Goal: Find specific page/section: Find specific page/section

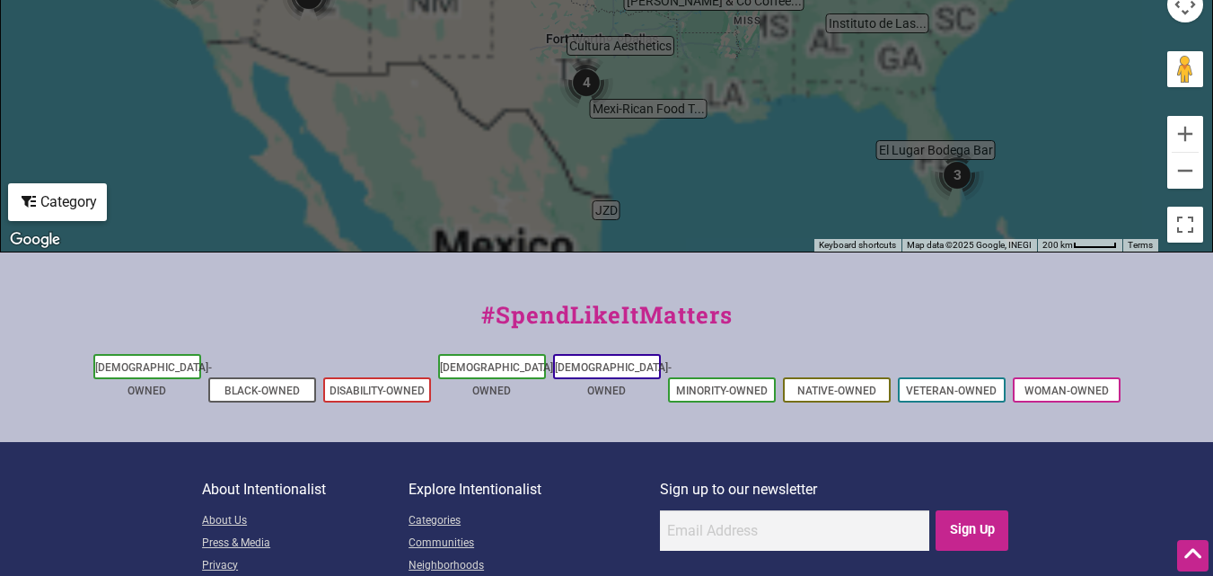
scroll to position [920, 0]
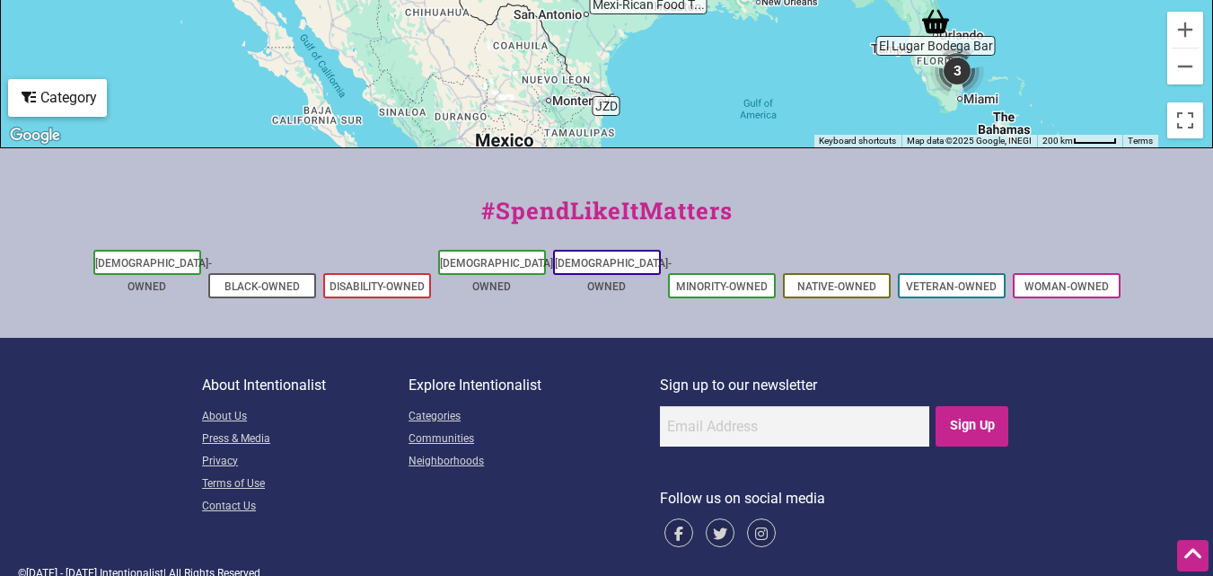
click at [136, 253] on li "[DEMOGRAPHIC_DATA]-Owned" at bounding box center [147, 262] width 108 height 25
click at [169, 262] on link "[DEMOGRAPHIC_DATA]-Owned" at bounding box center [153, 275] width 117 height 36
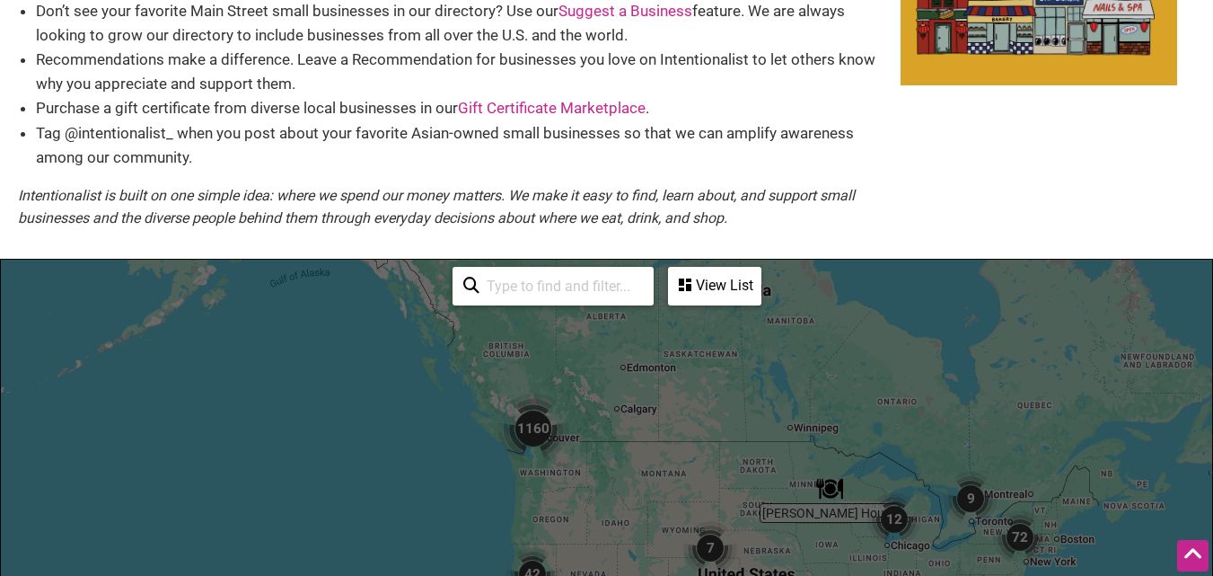
scroll to position [180, 0]
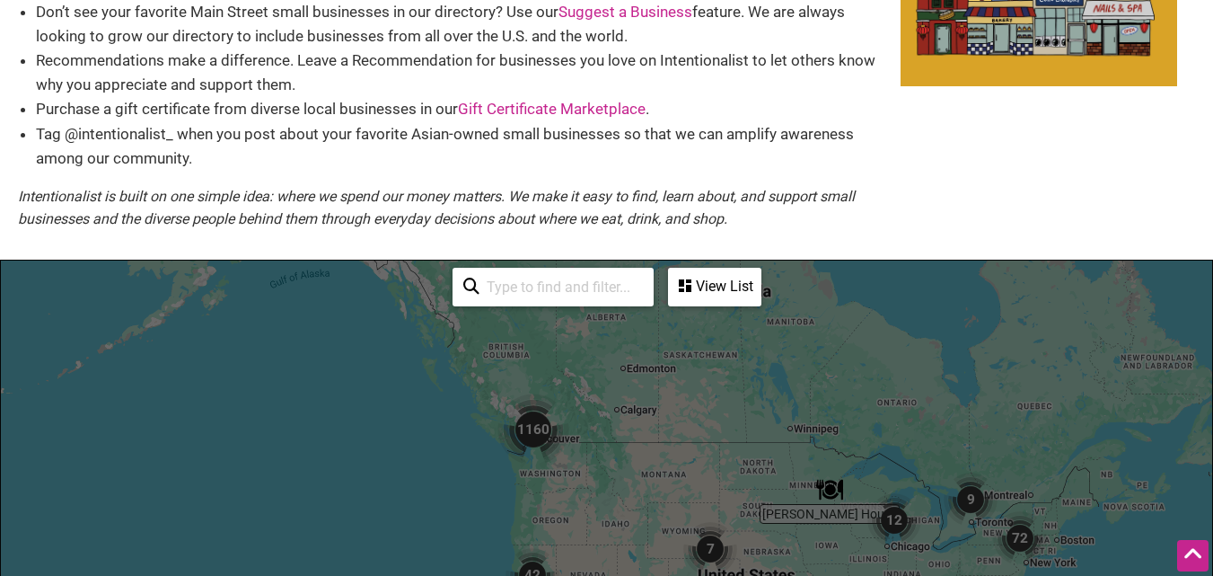
click at [713, 283] on div "View List" at bounding box center [715, 286] width 90 height 34
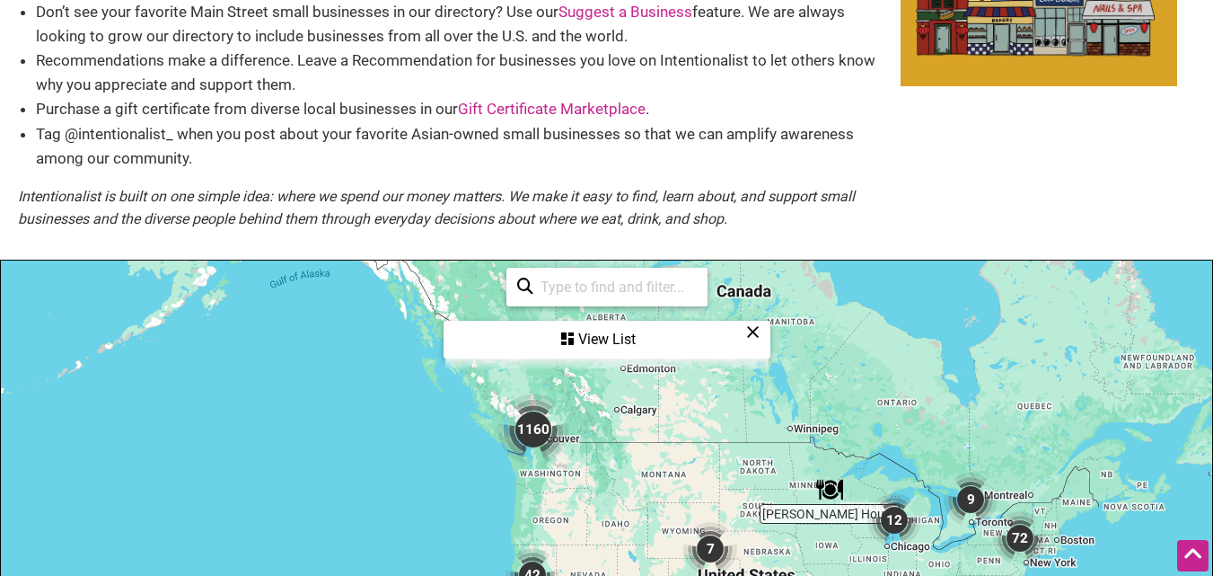
click at [600, 335] on div "View List" at bounding box center [606, 339] width 323 height 34
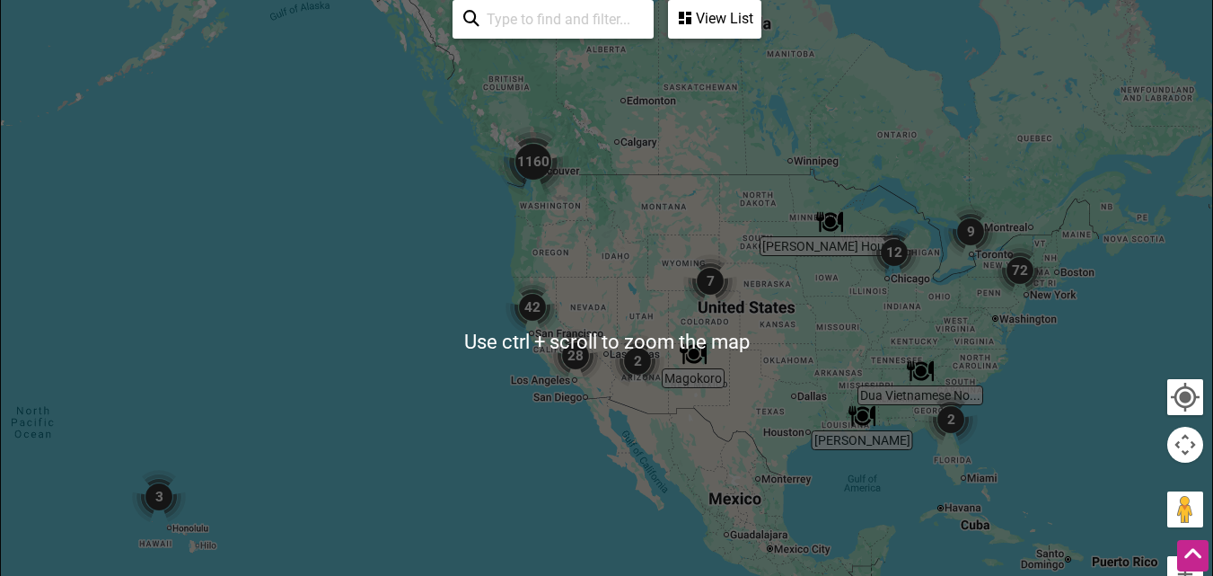
scroll to position [449, 0]
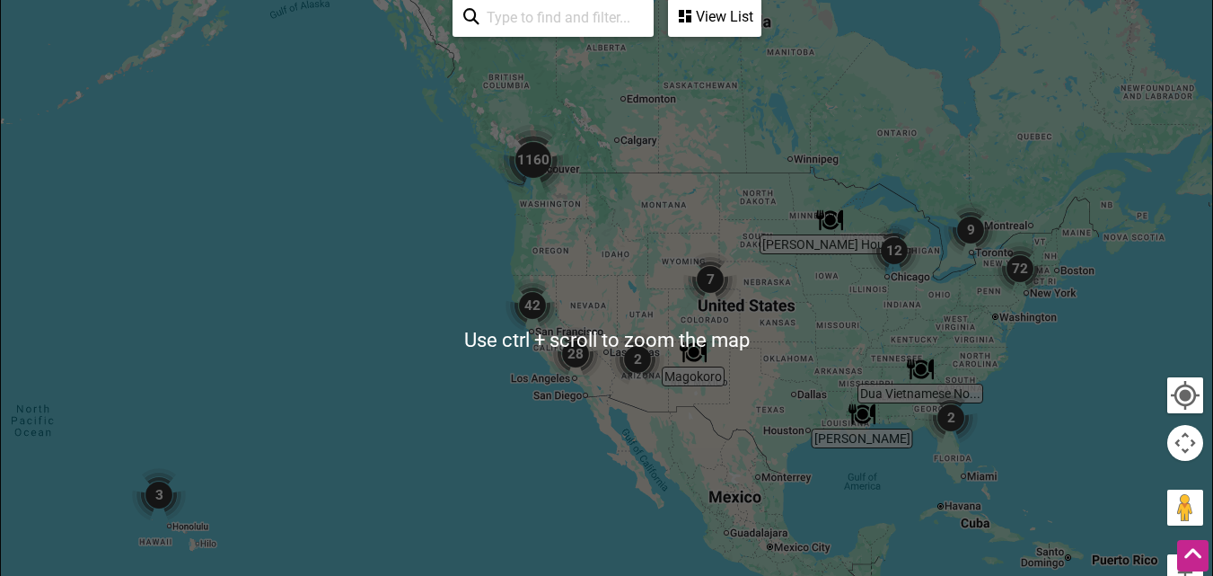
click at [615, 249] on div at bounding box center [606, 340] width 1211 height 699
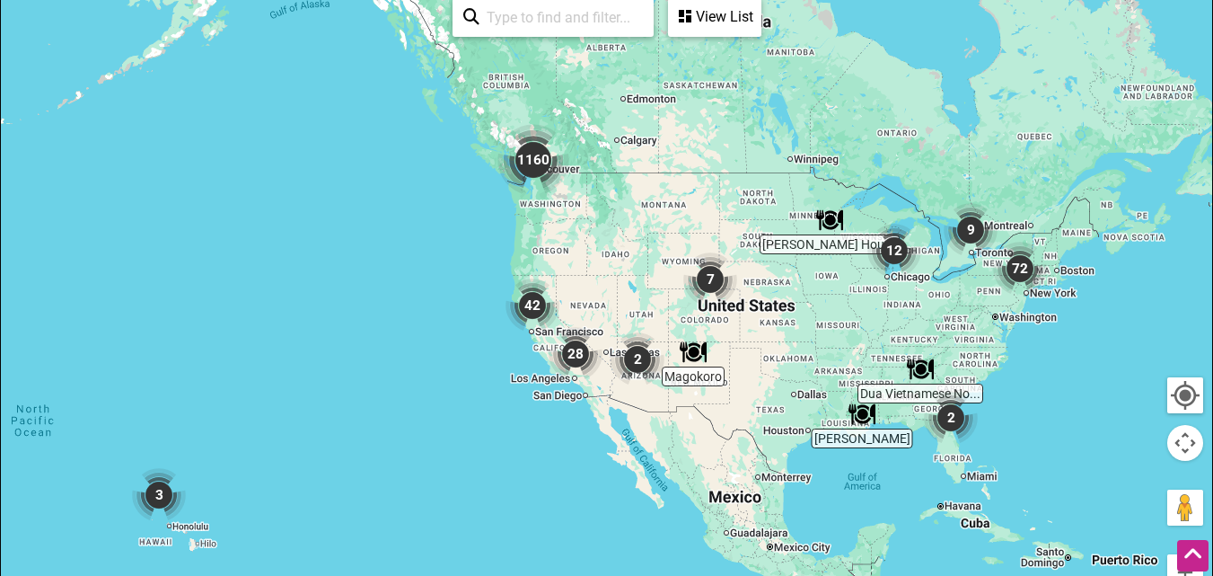
click at [638, 357] on img "2" at bounding box center [637, 359] width 68 height 68
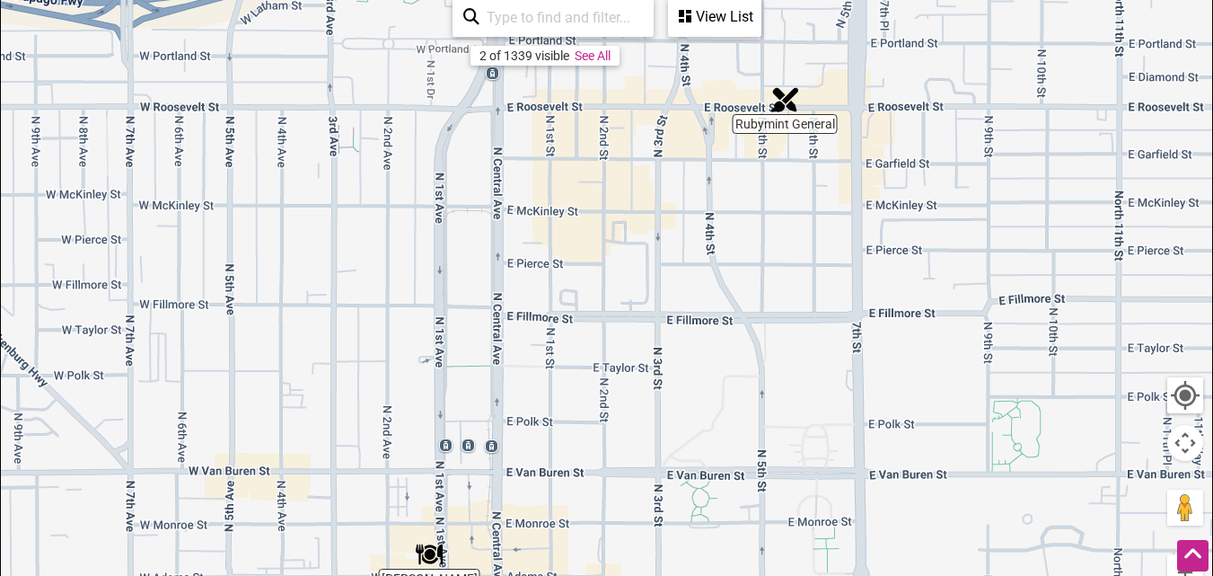
click at [785, 98] on img "Rubymint General" at bounding box center [784, 99] width 41 height 41
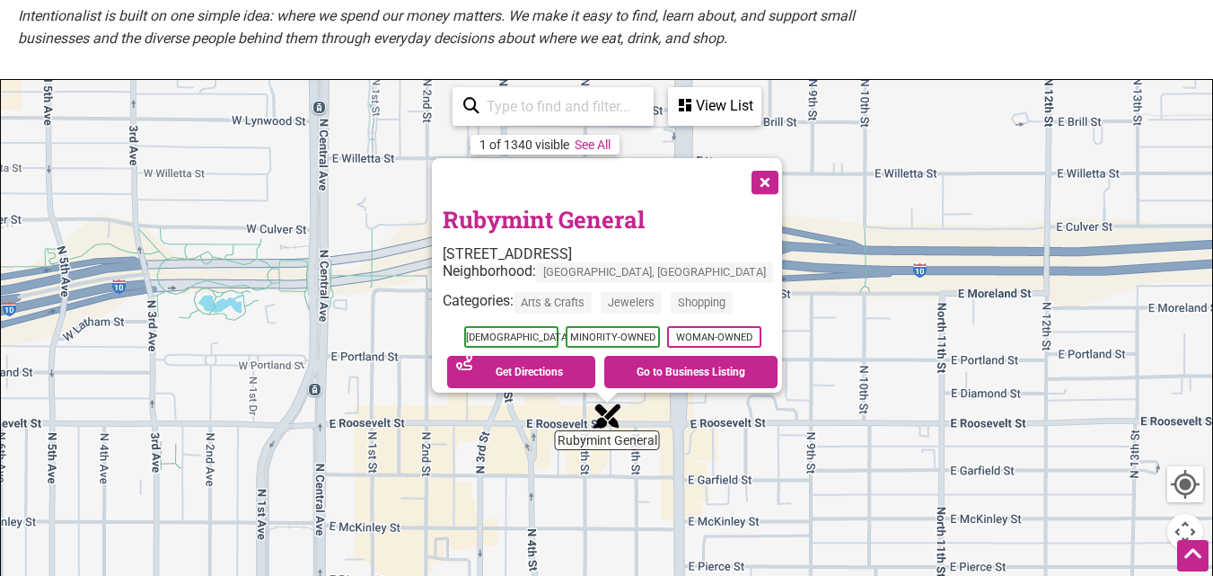
scroll to position [359, 0]
click at [601, 145] on link "See All" at bounding box center [593, 145] width 36 height 14
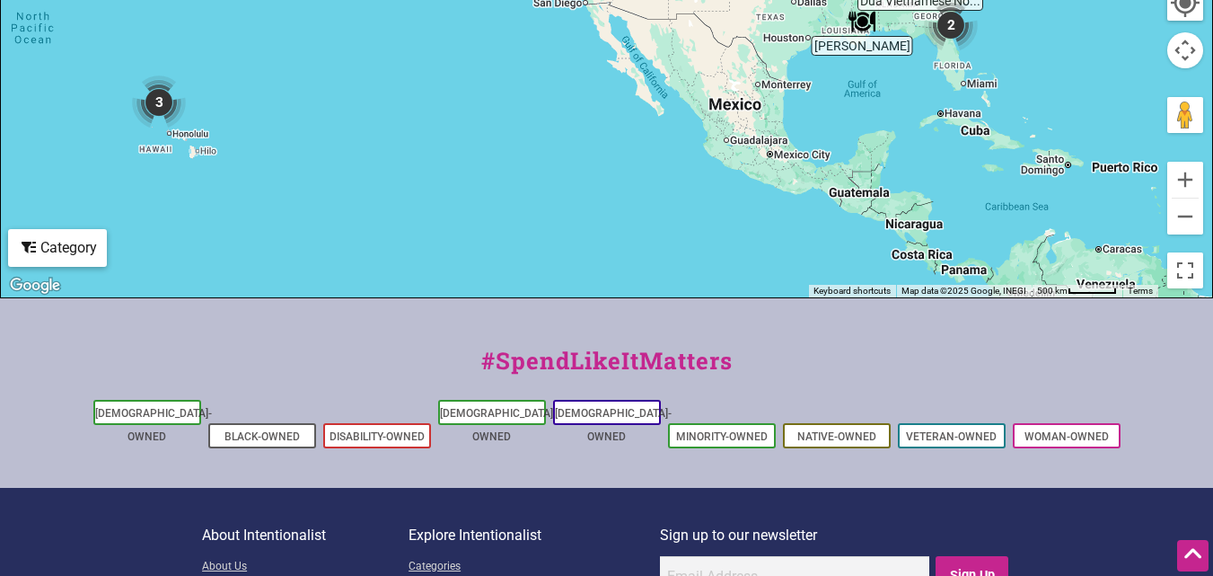
scroll to position [898, 0]
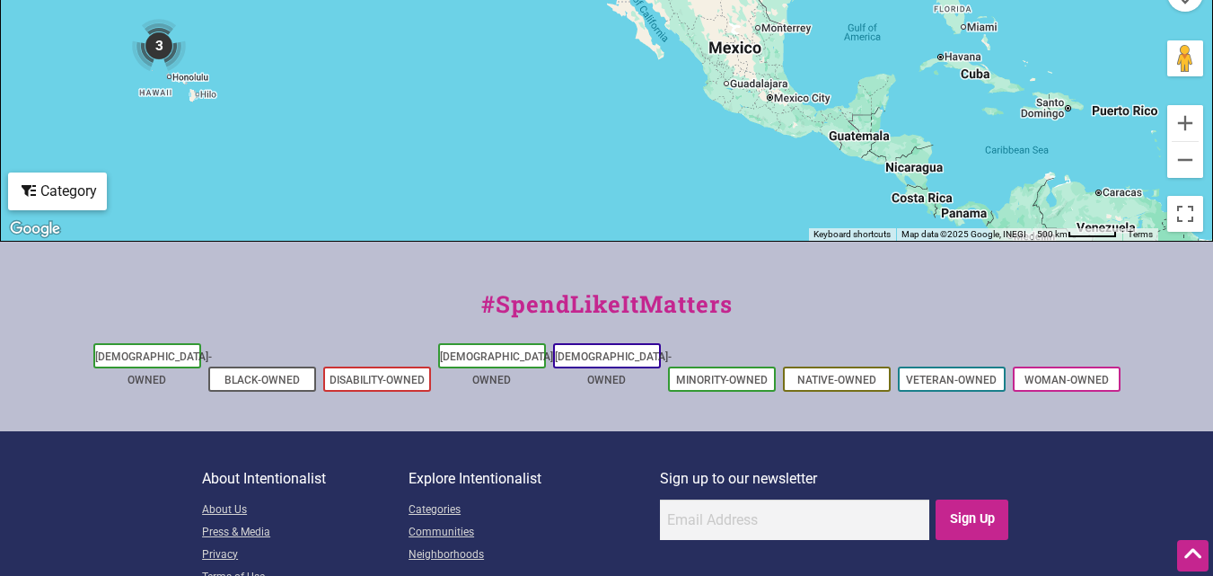
click at [51, 198] on div "Category" at bounding box center [57, 191] width 95 height 34
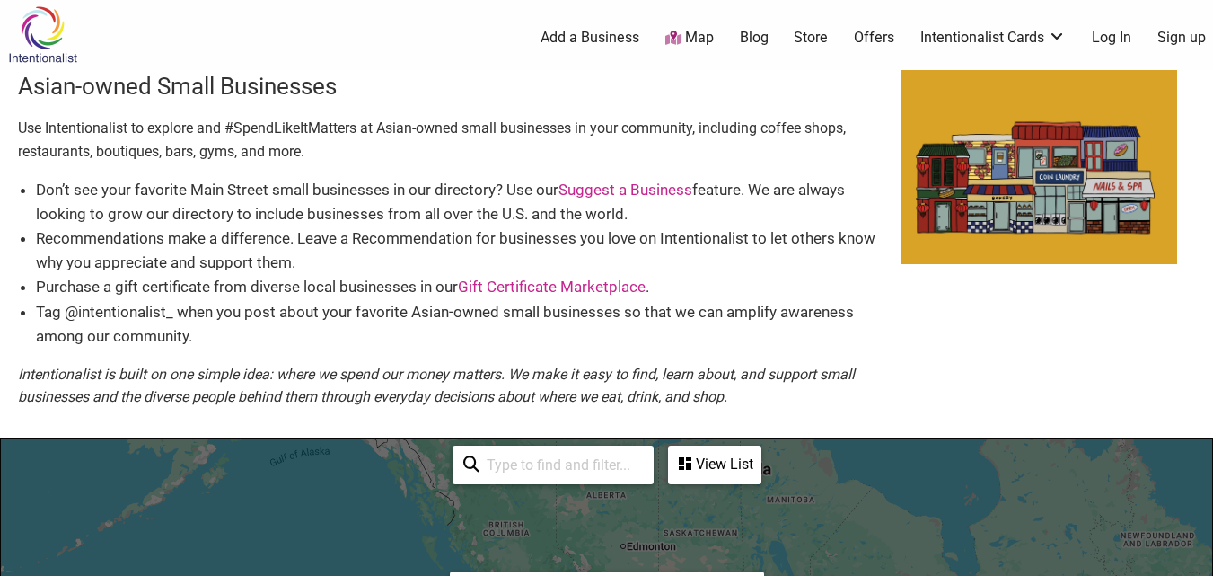
scroll to position [0, 0]
